Goal: Use online tool/utility: Use online tool/utility

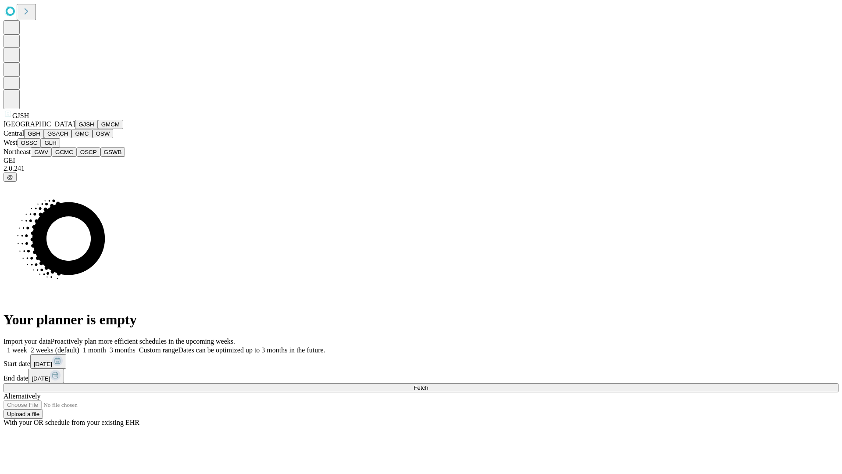
click at [75, 129] on button "GJSH" at bounding box center [86, 124] width 23 height 9
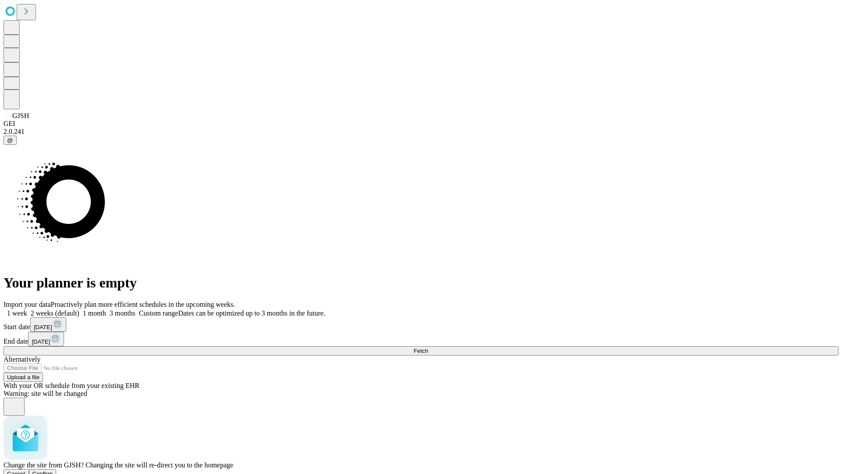
click at [53, 470] on span "Confirm" at bounding box center [42, 473] width 21 height 7
click at [27, 309] on label "1 week" at bounding box center [16, 312] width 24 height 7
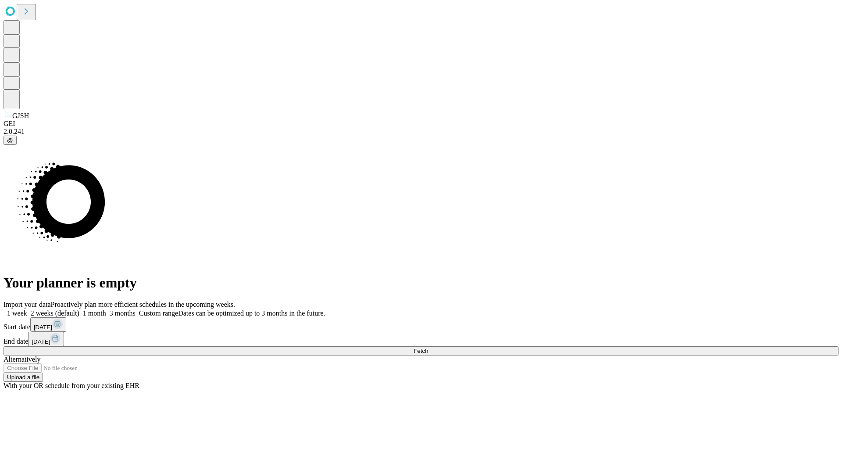
click at [428, 347] on span "Fetch" at bounding box center [420, 350] width 14 height 7
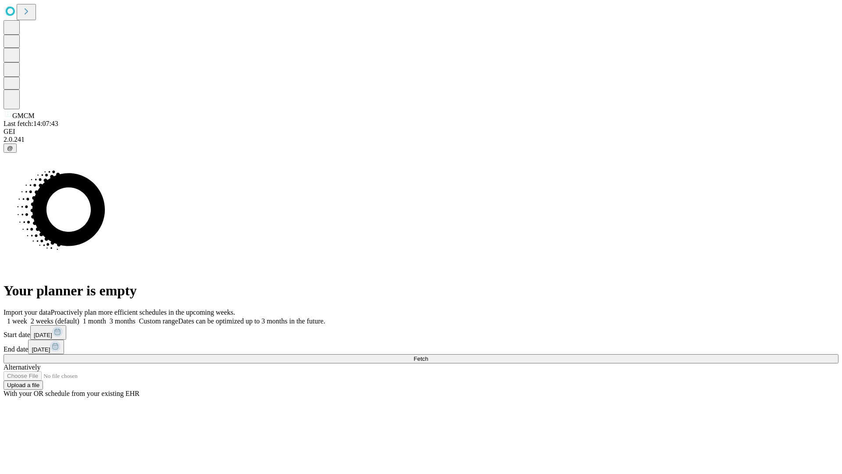
click at [27, 317] on label "1 week" at bounding box center [16, 320] width 24 height 7
click at [428, 355] on span "Fetch" at bounding box center [420, 358] width 14 height 7
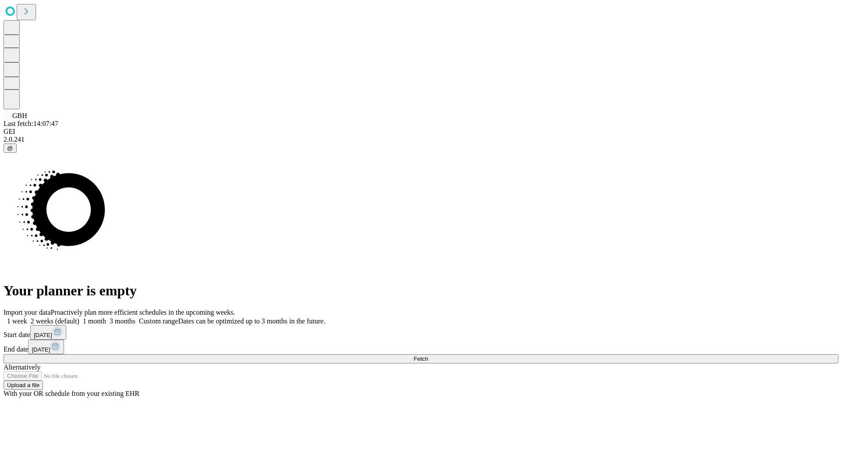
click at [27, 317] on label "1 week" at bounding box center [16, 320] width 24 height 7
click at [428, 355] on span "Fetch" at bounding box center [420, 358] width 14 height 7
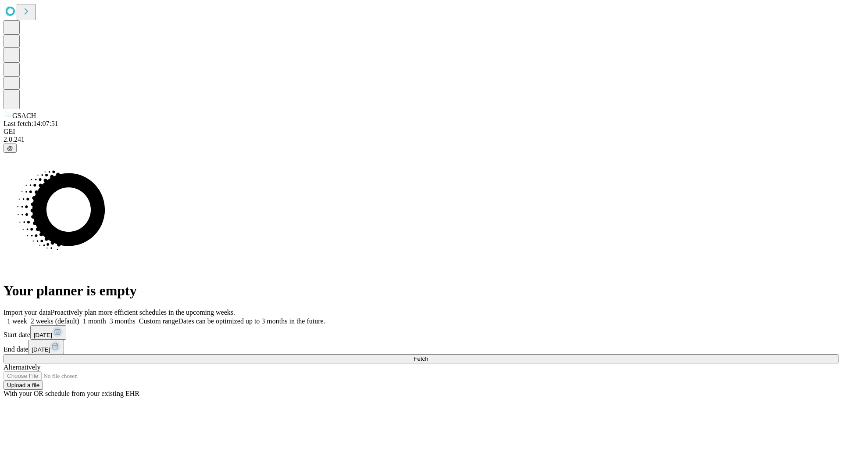
click at [27, 317] on label "1 week" at bounding box center [16, 320] width 24 height 7
click at [428, 355] on span "Fetch" at bounding box center [420, 358] width 14 height 7
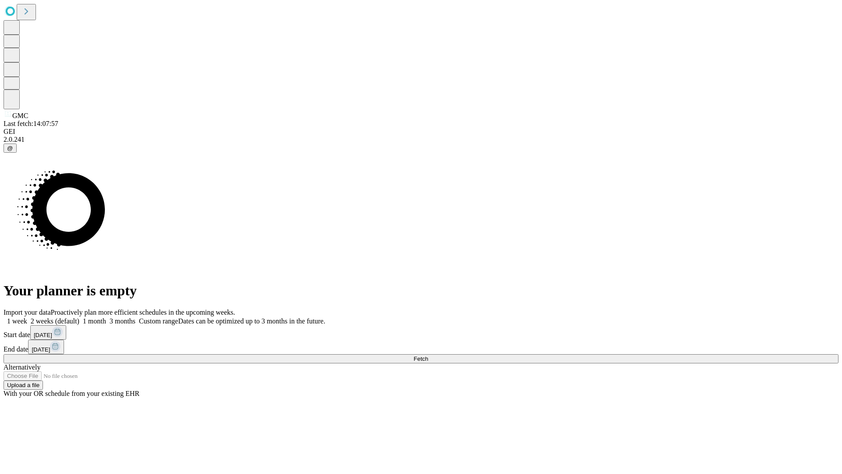
click at [428, 355] on span "Fetch" at bounding box center [420, 358] width 14 height 7
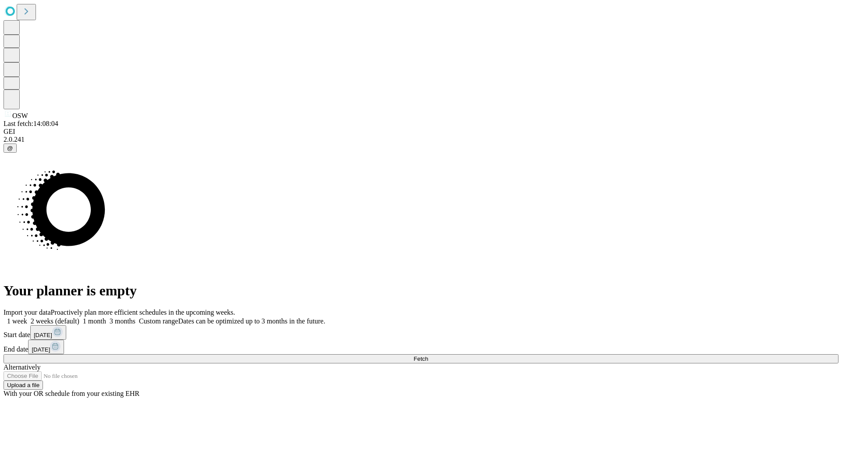
click at [27, 317] on label "1 week" at bounding box center [16, 320] width 24 height 7
click at [428, 355] on span "Fetch" at bounding box center [420, 358] width 14 height 7
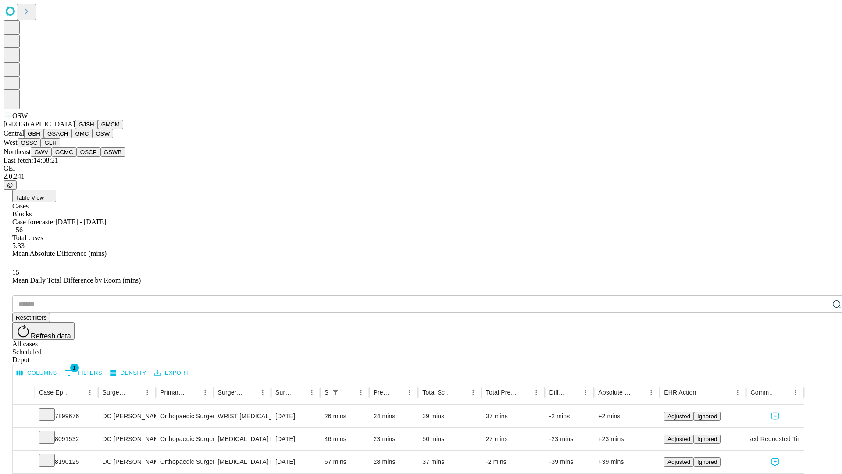
click at [41, 147] on button "OSSC" at bounding box center [30, 142] width 24 height 9
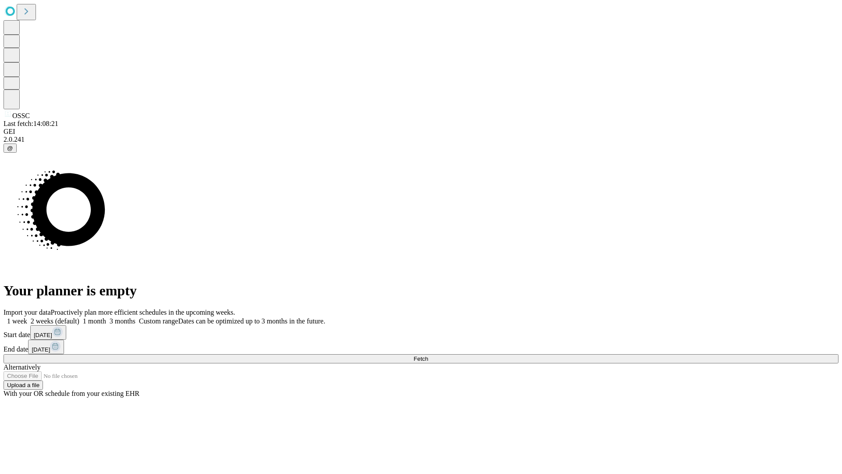
click at [27, 317] on label "1 week" at bounding box center [16, 320] width 24 height 7
click at [428, 355] on span "Fetch" at bounding box center [420, 358] width 14 height 7
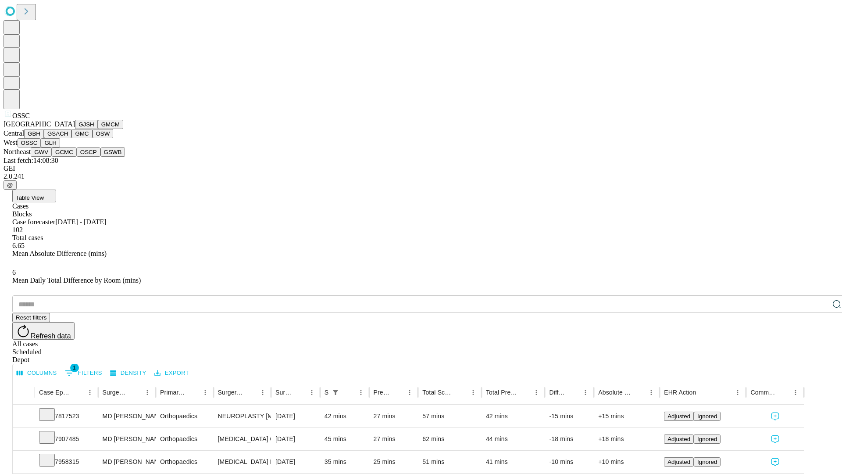
click at [60, 147] on button "GLH" at bounding box center [50, 142] width 19 height 9
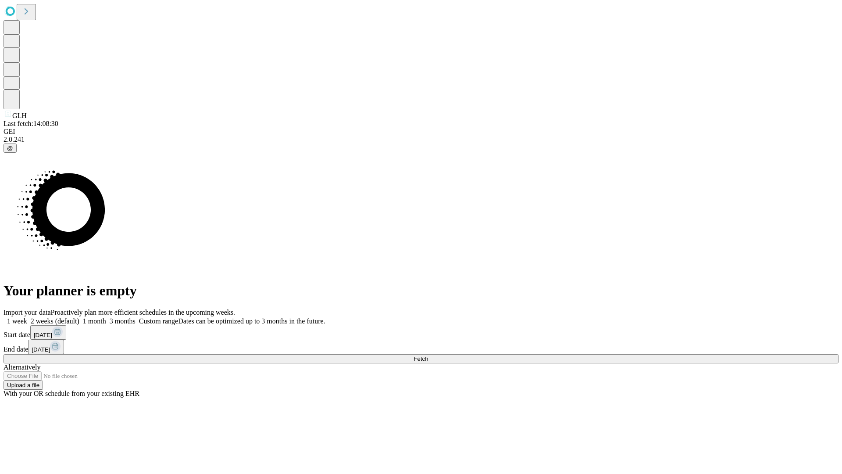
click at [27, 317] on label "1 week" at bounding box center [16, 320] width 24 height 7
click at [428, 355] on span "Fetch" at bounding box center [420, 358] width 14 height 7
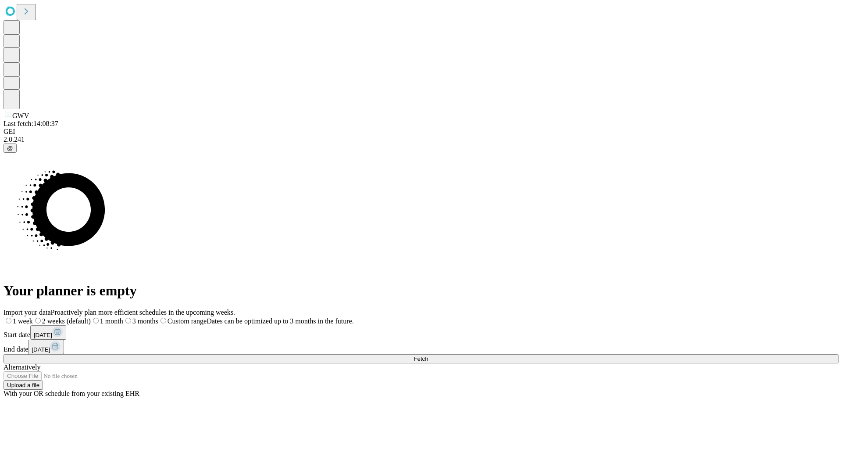
click at [33, 317] on label "1 week" at bounding box center [18, 320] width 29 height 7
click at [428, 355] on span "Fetch" at bounding box center [420, 358] width 14 height 7
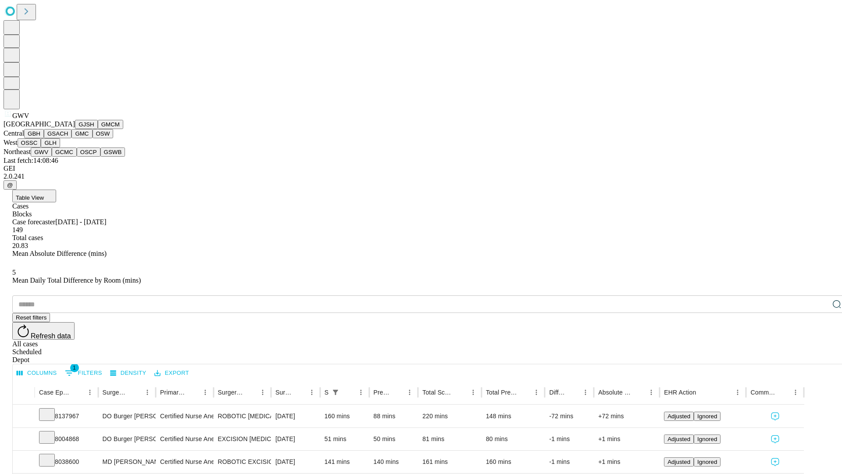
click at [68, 157] on button "GCMC" at bounding box center [64, 151] width 25 height 9
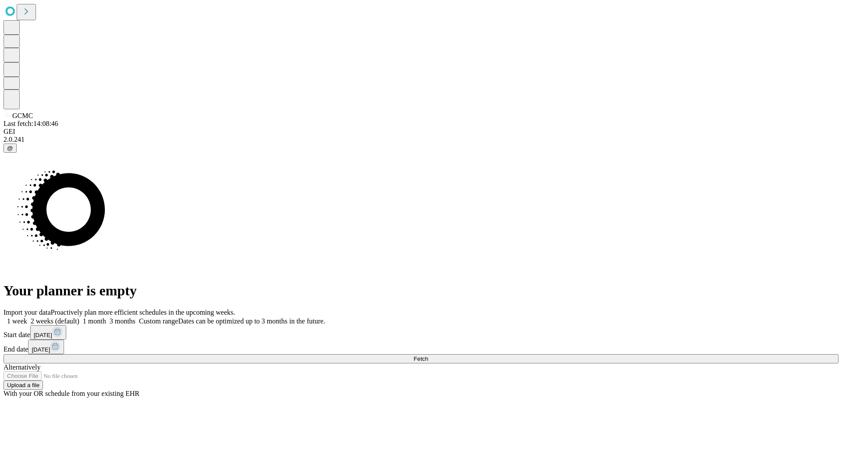
click at [27, 317] on label "1 week" at bounding box center [16, 320] width 24 height 7
click at [428, 355] on span "Fetch" at bounding box center [420, 358] width 14 height 7
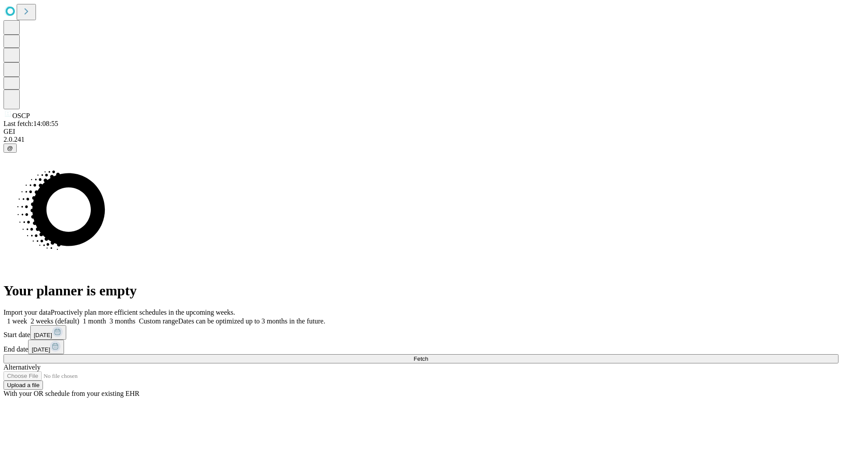
click at [428, 355] on span "Fetch" at bounding box center [420, 358] width 14 height 7
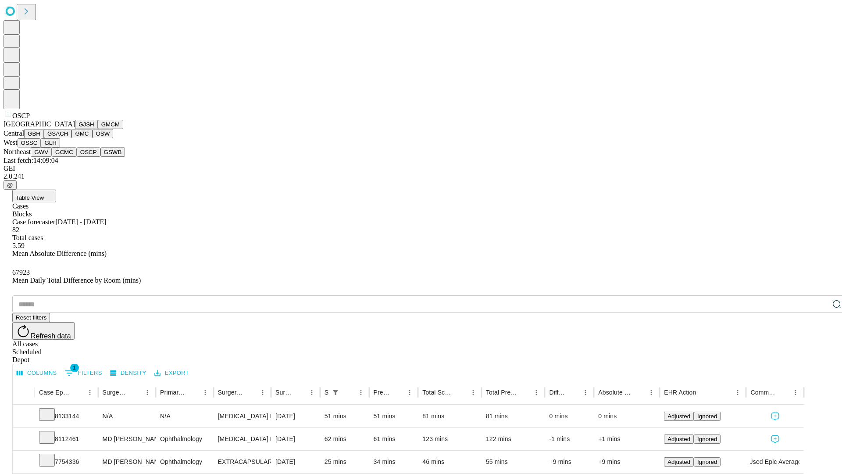
click at [100, 157] on button "GSWB" at bounding box center [112, 151] width 25 height 9
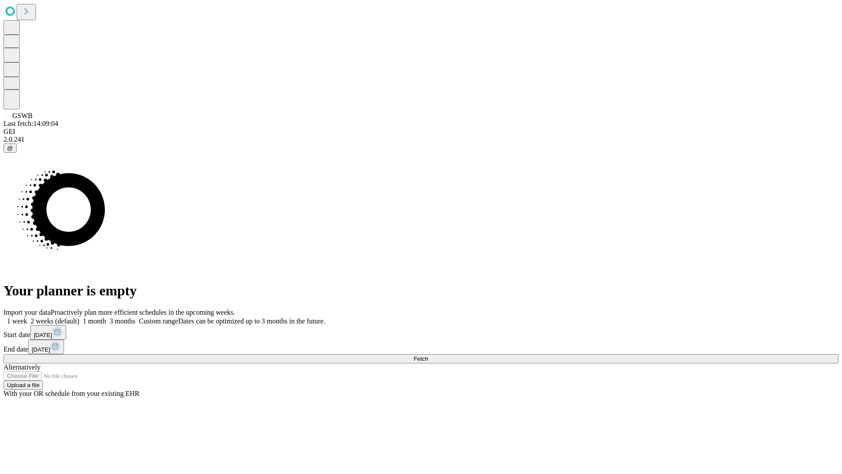
click at [428, 355] on span "Fetch" at bounding box center [420, 358] width 14 height 7
